Goal: Book appointment/travel/reservation

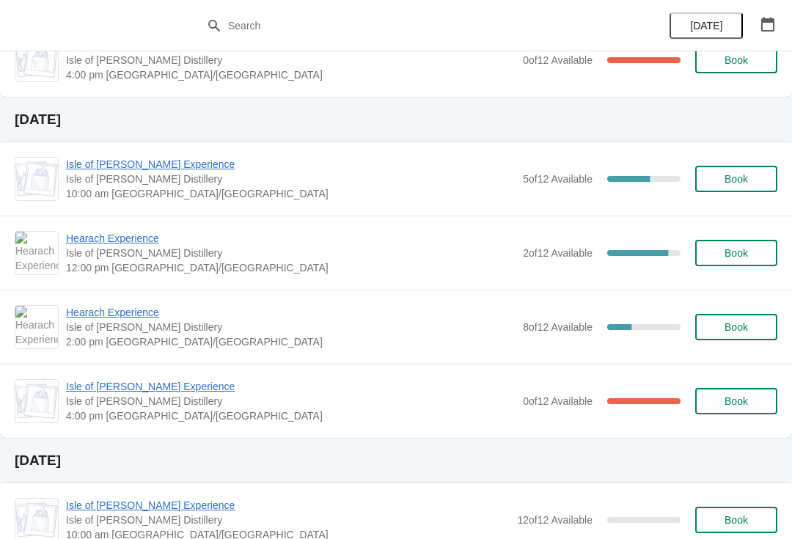
scroll to position [355, 0]
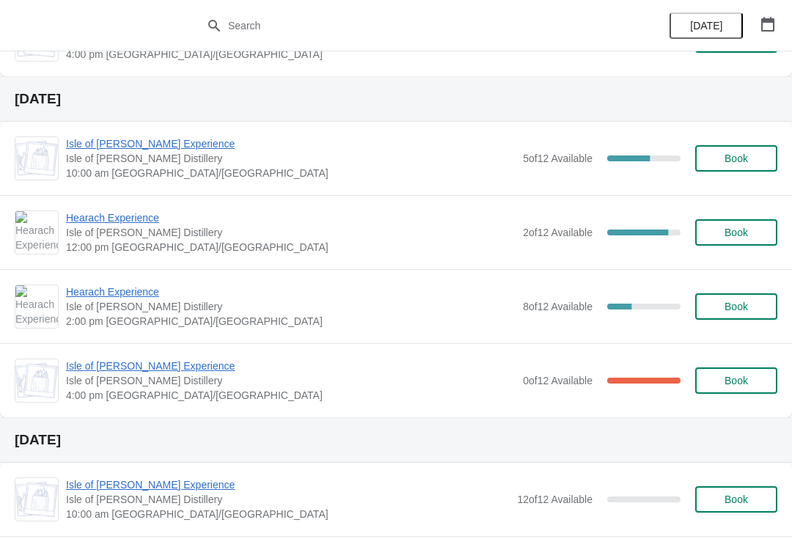
click at [95, 223] on span "Hearach Experience" at bounding box center [290, 217] width 449 height 15
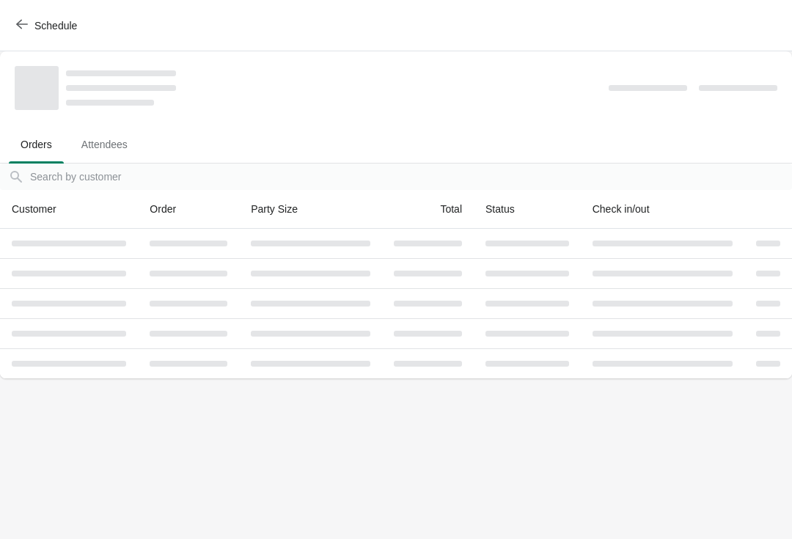
scroll to position [0, 0]
click at [13, 9] on div "Schedule" at bounding box center [396, 25] width 792 height 51
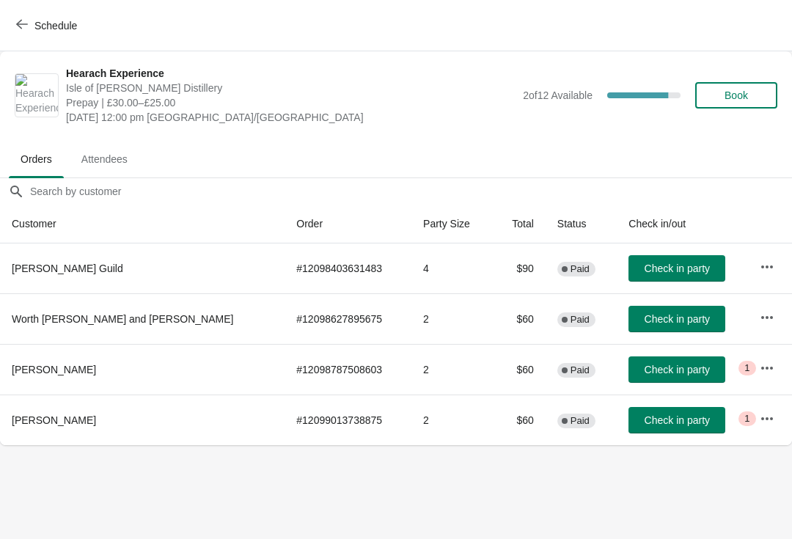
click at [722, 95] on span "Book" at bounding box center [736, 95] width 56 height 12
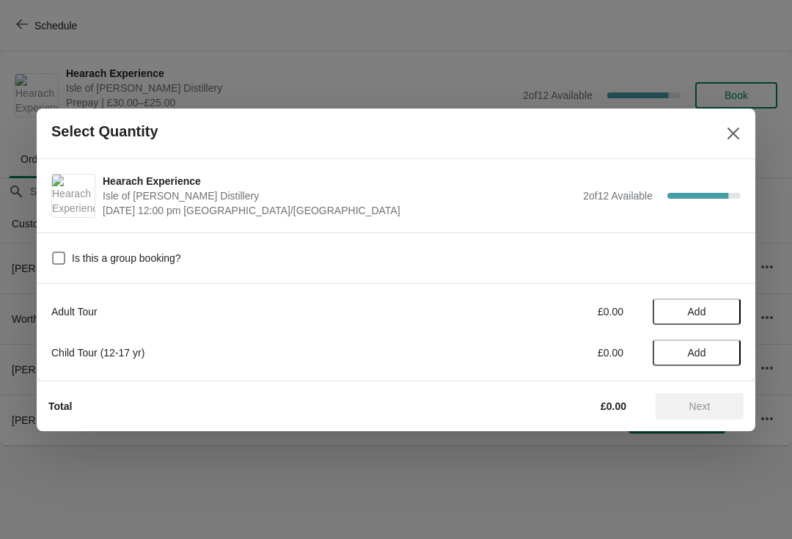
click at [669, 314] on span "Add" at bounding box center [697, 312] width 62 height 12
click at [710, 307] on div "1" at bounding box center [697, 311] width 88 height 15
click at [719, 300] on div "Adult Tour £30.00 1" at bounding box center [395, 311] width 689 height 26
click at [721, 307] on icon at bounding box center [721, 311] width 15 height 15
click at [677, 412] on button "Next" at bounding box center [699, 406] width 88 height 26
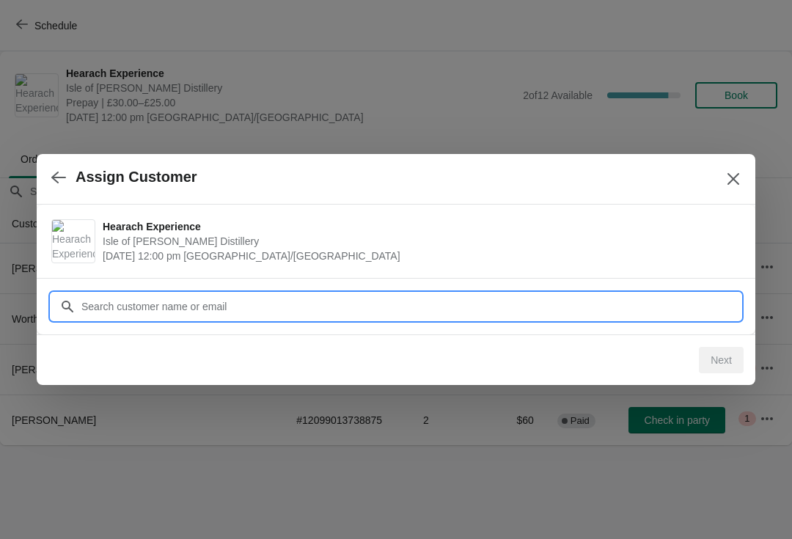
click at [120, 301] on input "Customer" at bounding box center [411, 306] width 660 height 26
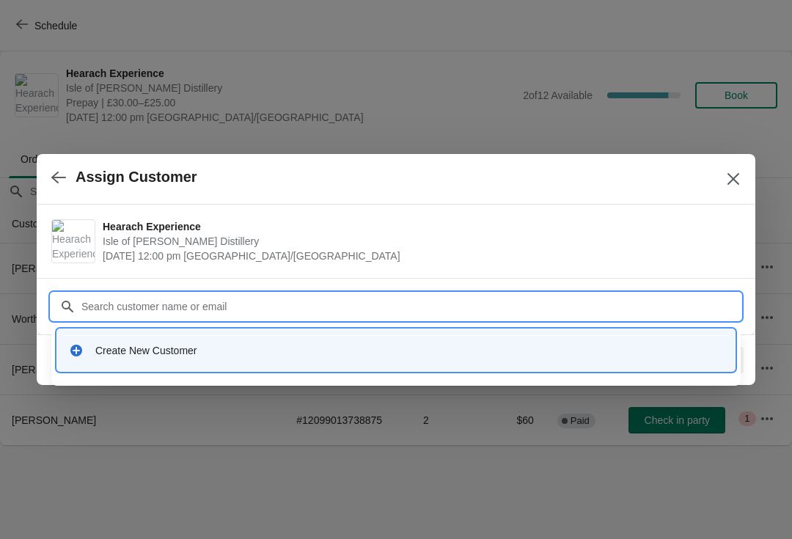
click at [100, 349] on div "Create New Customer" at bounding box center [409, 350] width 628 height 15
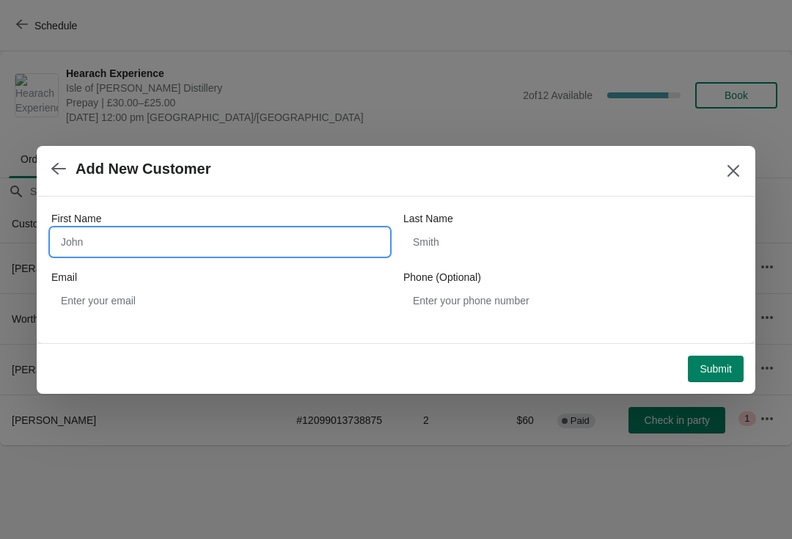
click at [82, 254] on input "First Name" at bounding box center [219, 242] width 337 height 26
type input "[PERSON_NAME]"
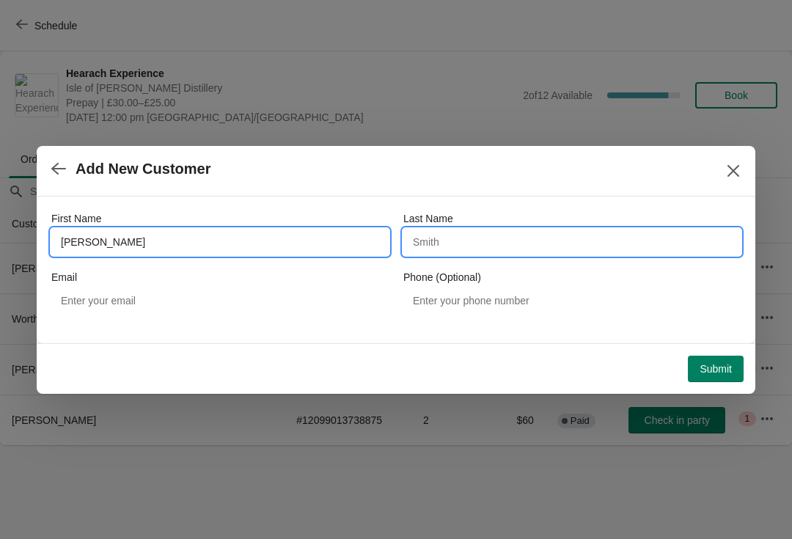
click at [545, 254] on input "Last Name" at bounding box center [571, 242] width 337 height 26
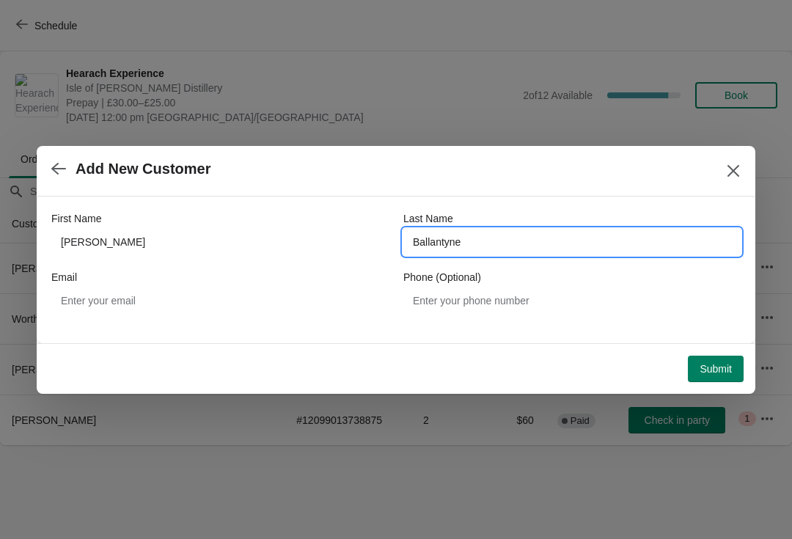
type input "Ballantyne"
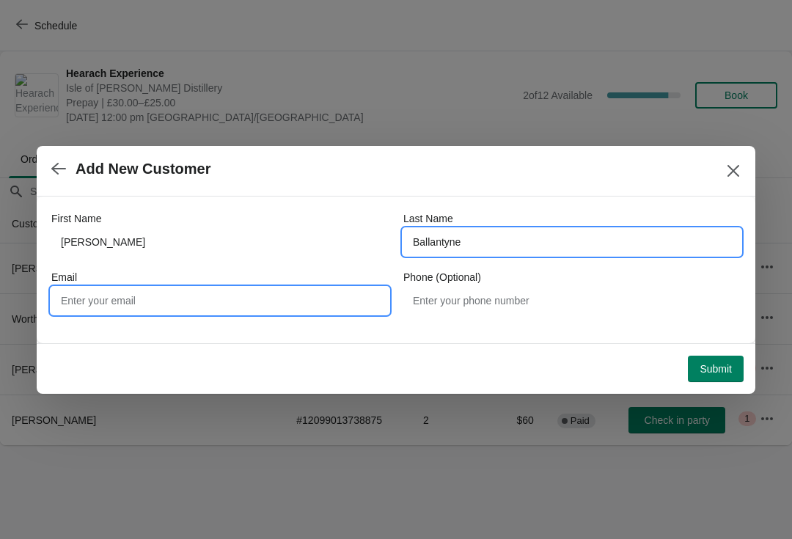
click at [87, 292] on input "Email" at bounding box center [219, 300] width 337 height 26
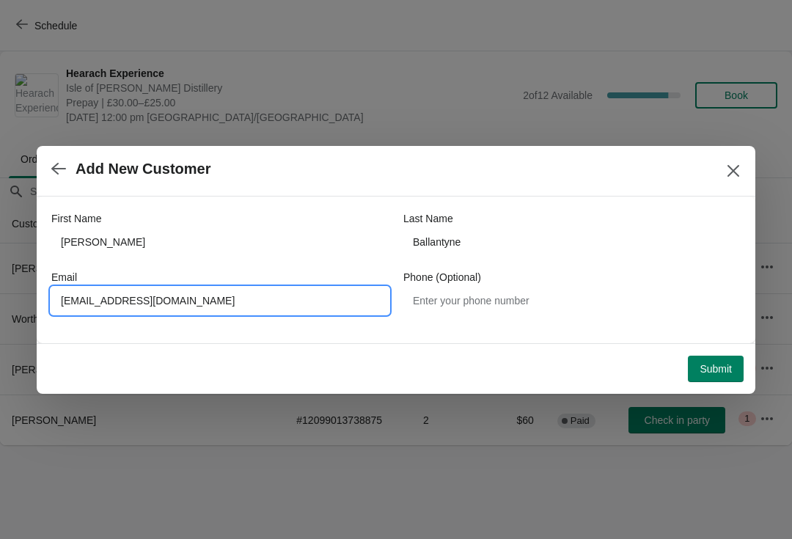
type input "[EMAIL_ADDRESS][DOMAIN_NAME]"
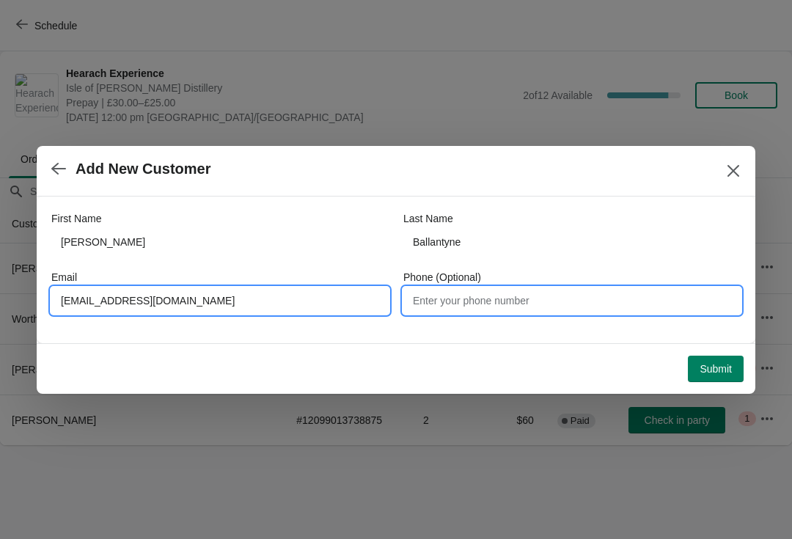
click at [492, 302] on input "Phone (Optional)" at bounding box center [571, 300] width 337 height 26
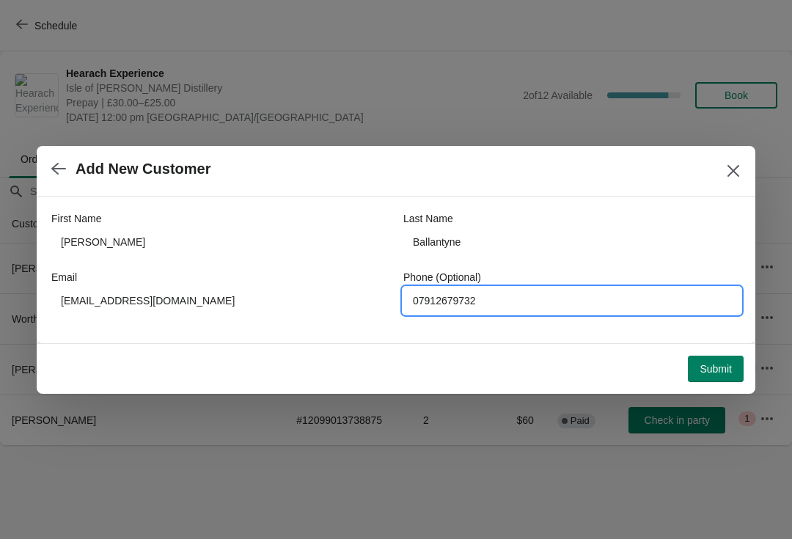
type input "07912679732"
click at [725, 365] on span "Submit" at bounding box center [715, 369] width 32 height 12
